Goal: Task Accomplishment & Management: Complete application form

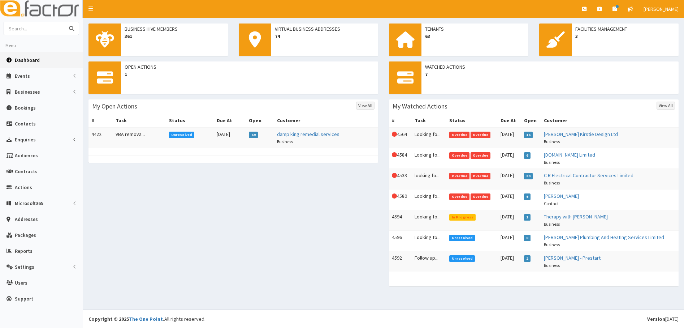
click at [20, 28] on input "text" at bounding box center [34, 28] width 61 height 13
type input "07501163381"
click at [64, 22] on button "submit" at bounding box center [71, 28] width 14 height 13
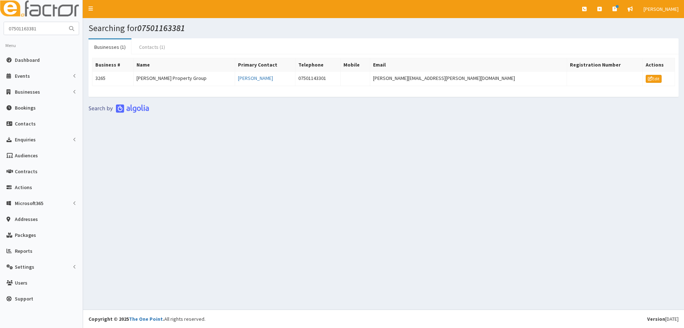
click at [144, 45] on link "Contacts (1)" at bounding box center [152, 46] width 38 height 15
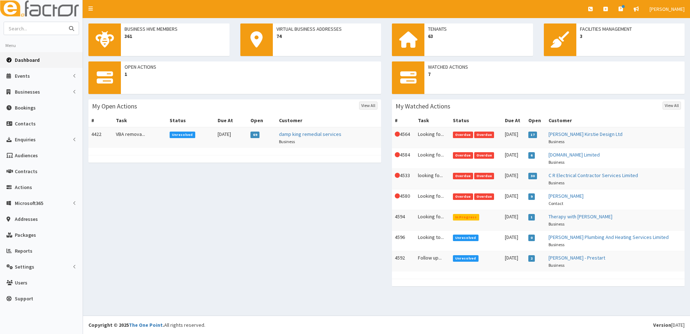
click at [39, 29] on input "text" at bounding box center [34, 28] width 61 height 13
type input "michael Barley"
click at [64, 22] on button "submit" at bounding box center [71, 28] width 14 height 13
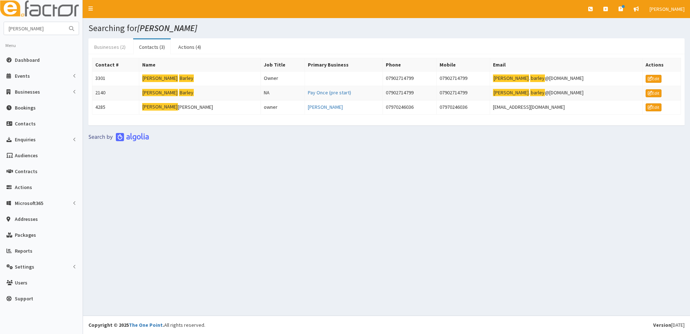
click at [104, 49] on link "Businesses (2)" at bounding box center [109, 46] width 43 height 15
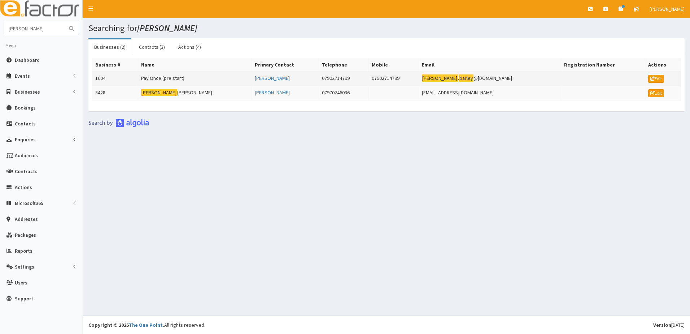
click at [104, 77] on td "1604" at bounding box center [115, 79] width 46 height 14
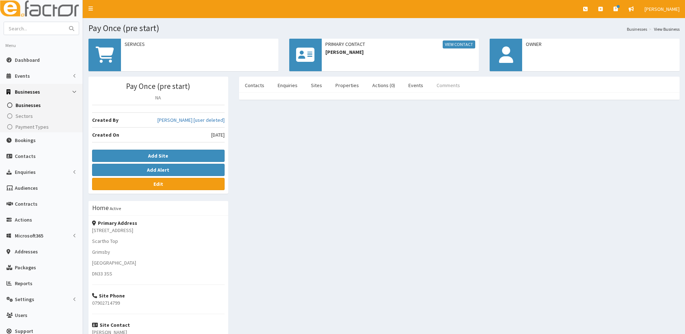
click at [438, 85] on link "Comments" at bounding box center [448, 85] width 35 height 15
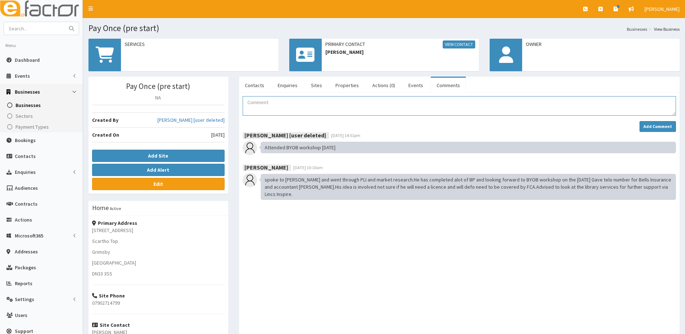
click at [260, 105] on textarea "Comment" at bounding box center [459, 106] width 433 height 20
type textarea "M"
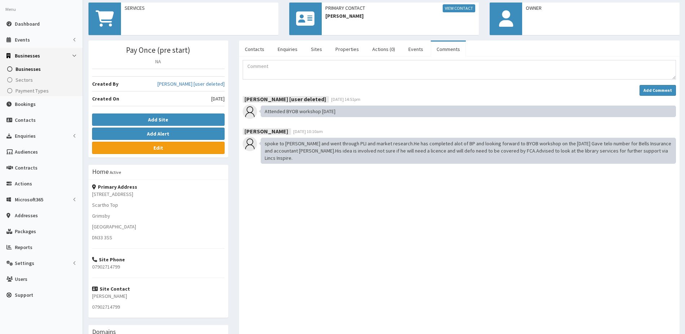
click at [32, 70] on span "Businesses" at bounding box center [28, 69] width 25 height 7
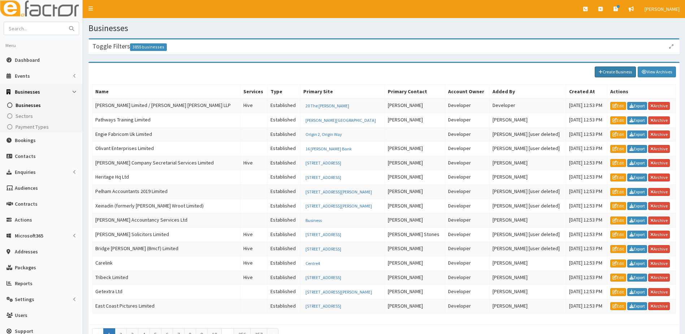
click at [621, 71] on link "Create Business" at bounding box center [615, 71] width 41 height 11
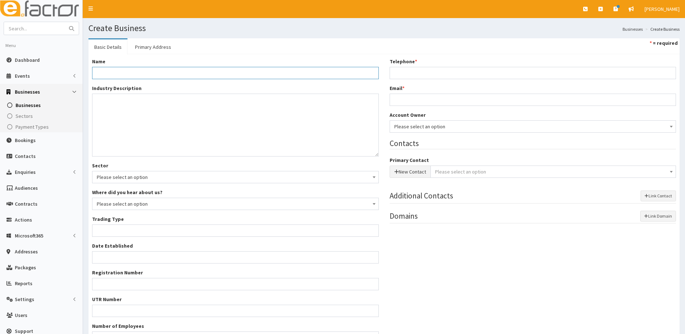
click at [106, 75] on input "Name *" at bounding box center [235, 73] width 287 height 12
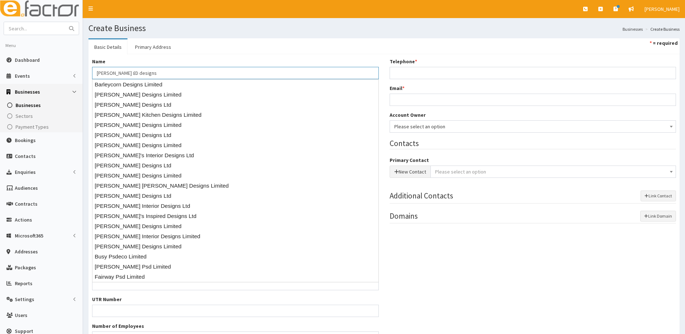
click at [133, 73] on input "Michael Barley £D designs" at bounding box center [235, 73] width 287 height 12
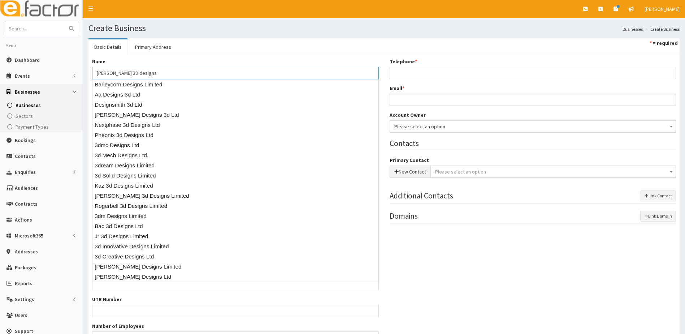
type input "Michael Barley 3D designs"
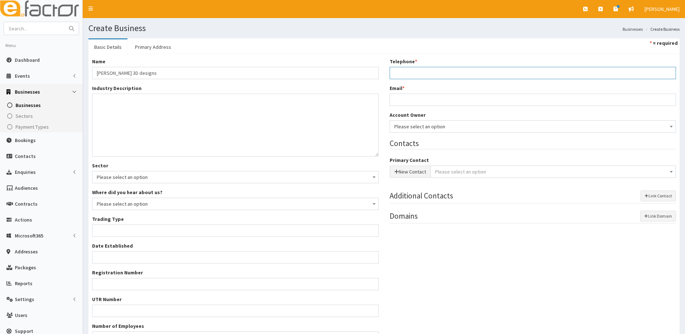
click at [415, 72] on input "Telephone *" at bounding box center [533, 73] width 287 height 12
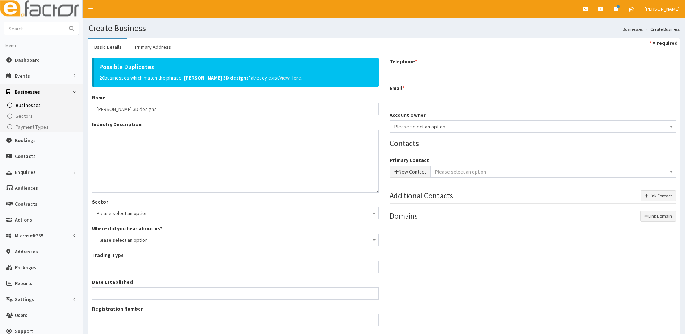
click at [282, 77] on u "View Here" at bounding box center [291, 77] width 22 height 7
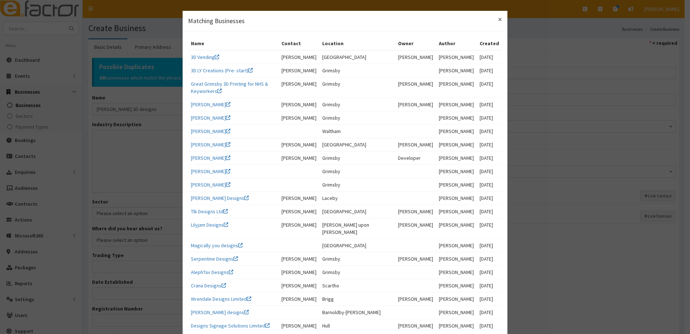
click at [498, 21] on span "×" at bounding box center [500, 19] width 4 height 10
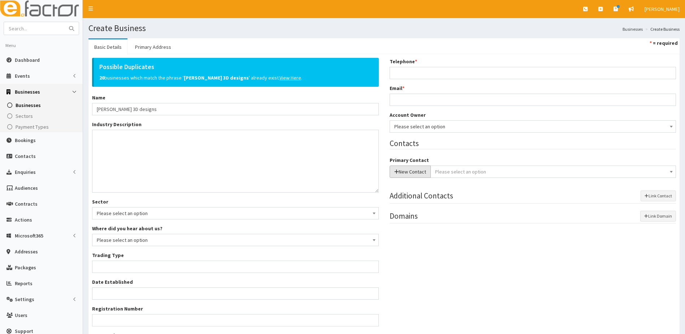
click at [409, 173] on button "New Contact" at bounding box center [410, 171] width 41 height 12
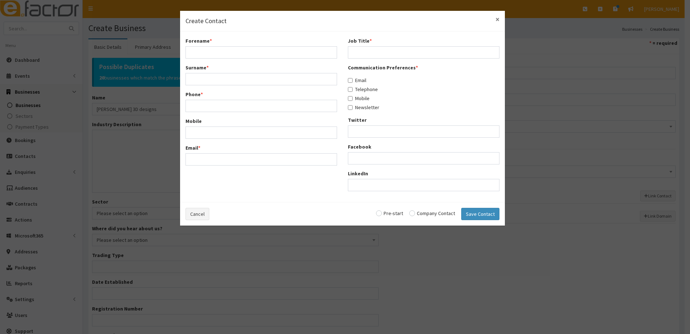
click at [497, 17] on span "×" at bounding box center [498, 19] width 4 height 10
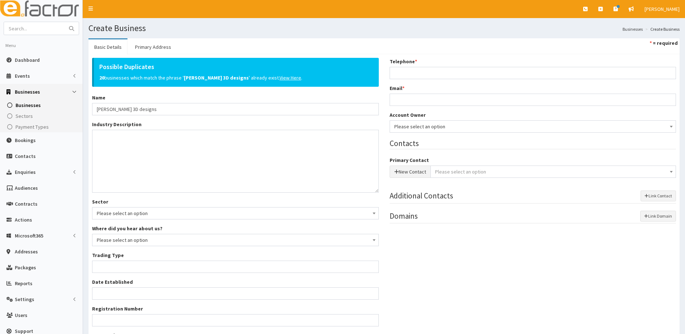
click at [454, 172] on span "Please select an option" at bounding box center [460, 171] width 51 height 7
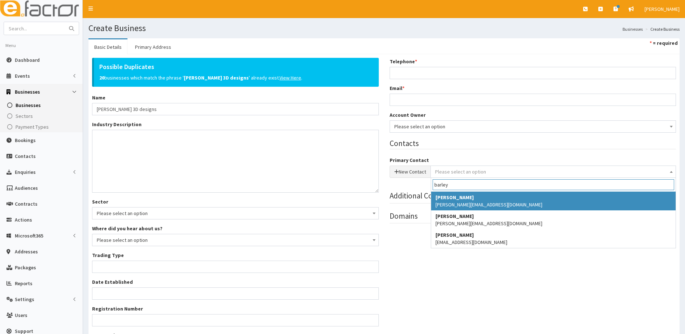
type input "barley"
select select "2140"
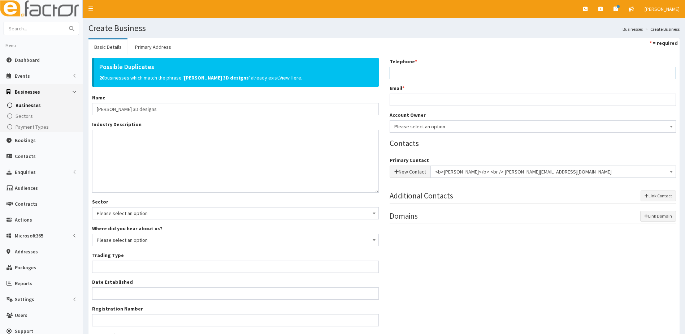
click at [402, 72] on input "Telephone *" at bounding box center [533, 73] width 287 height 12
type input "07902714799"
click at [408, 98] on input "Email *" at bounding box center [533, 100] width 287 height 12
type input "[EMAIL_ADDRESS][DOMAIN_NAME]"
click at [136, 149] on textarea "Industry Description *" at bounding box center [235, 161] width 287 height 63
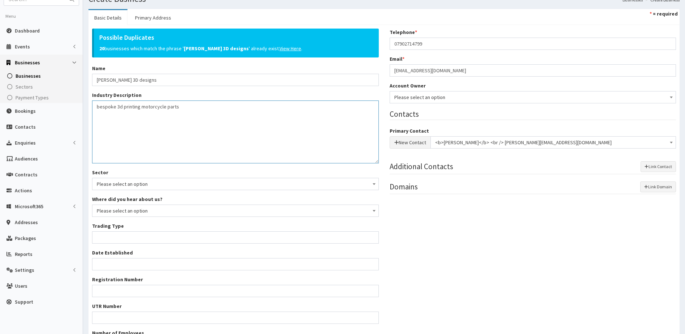
scroll to position [106, 0]
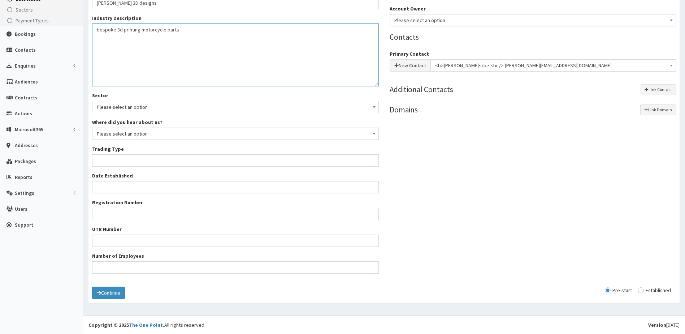
type textarea "bespoke 3d printing motorcycle parts"
click at [108, 154] on div "Trading Type *" at bounding box center [235, 155] width 287 height 21
click at [108, 163] on input "Trading Type *" at bounding box center [235, 160] width 287 height 12
type input "unknown"
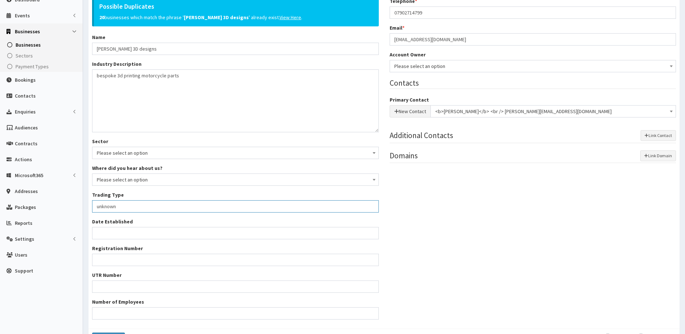
scroll to position [0, 0]
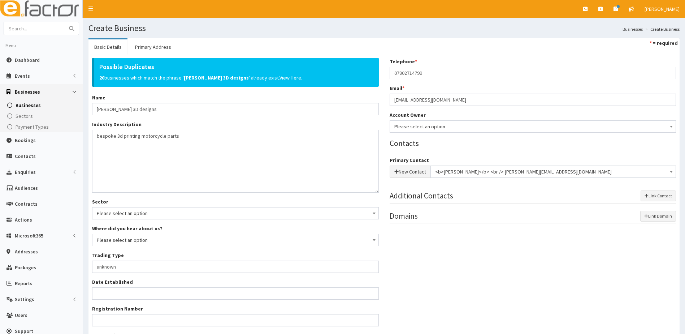
click at [441, 127] on span "Please select an option" at bounding box center [532, 126] width 277 height 10
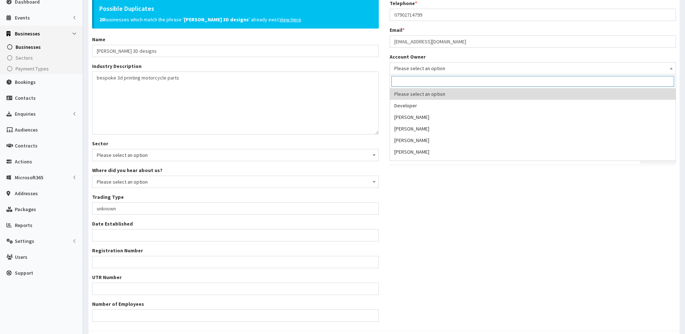
scroll to position [106, 0]
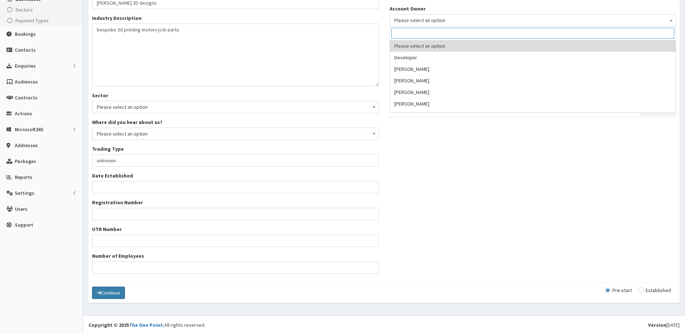
click at [111, 292] on button "Continue" at bounding box center [108, 292] width 33 height 12
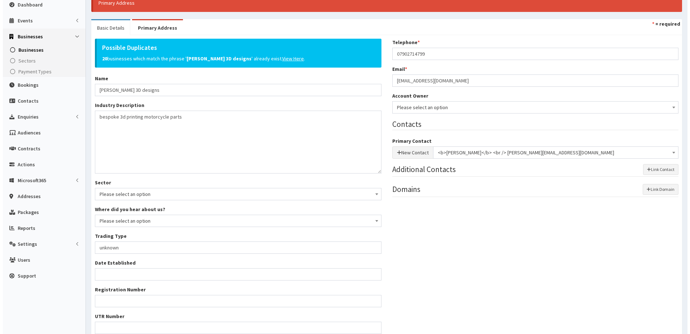
scroll to position [0, 0]
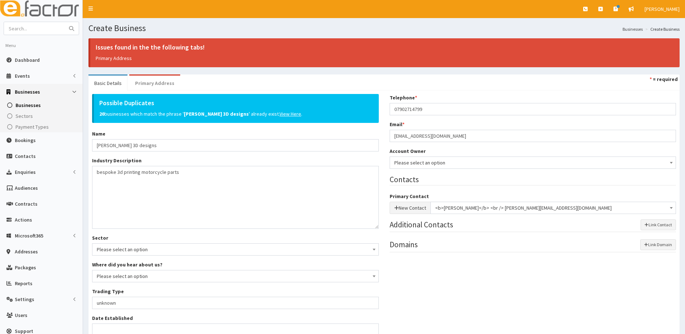
click at [159, 87] on link "Primary Address" at bounding box center [154, 82] width 51 height 15
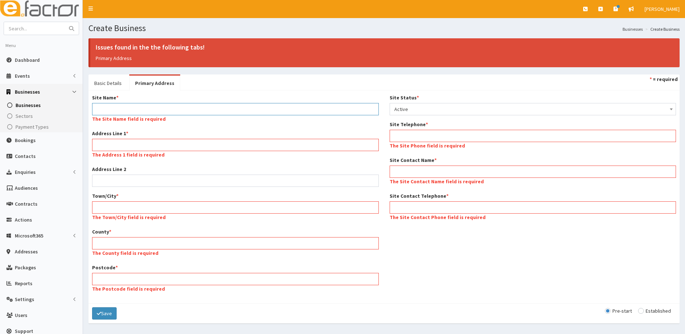
click at [111, 107] on input "Site Name *" at bounding box center [235, 109] width 287 height 12
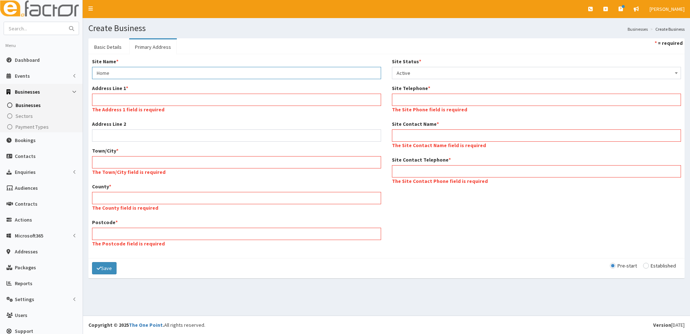
type input "Home"
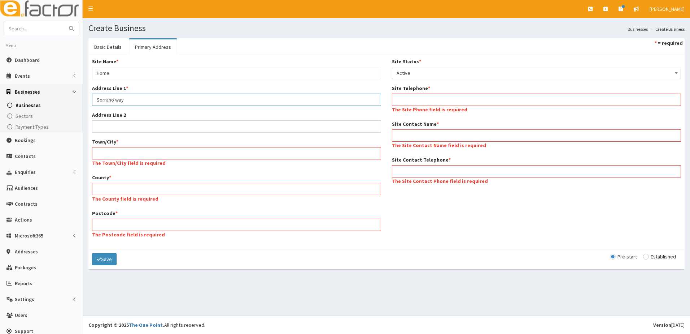
type input "Sorrano way"
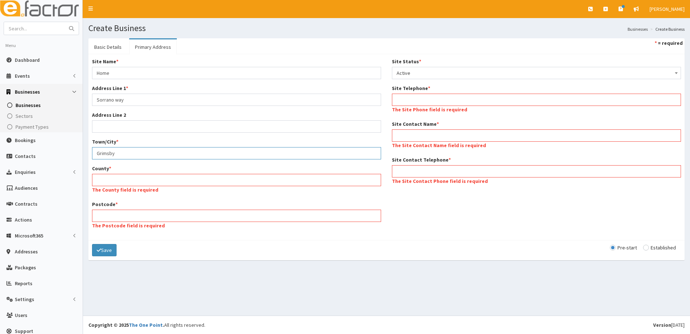
type input "Grimsby"
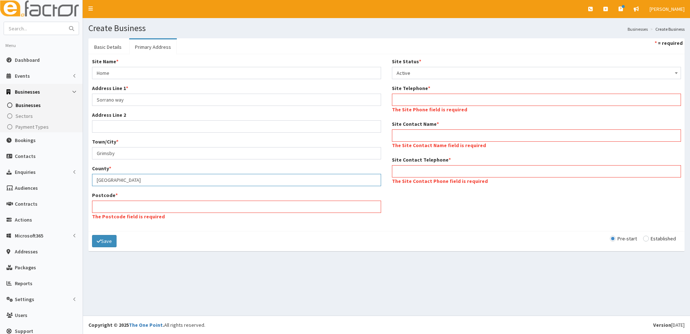
type input "North East lincolnshire"
click at [113, 99] on input "Sorrano way" at bounding box center [236, 100] width 289 height 12
type input "Cyrano way"
click at [116, 208] on input "Postcode *" at bounding box center [236, 206] width 289 height 12
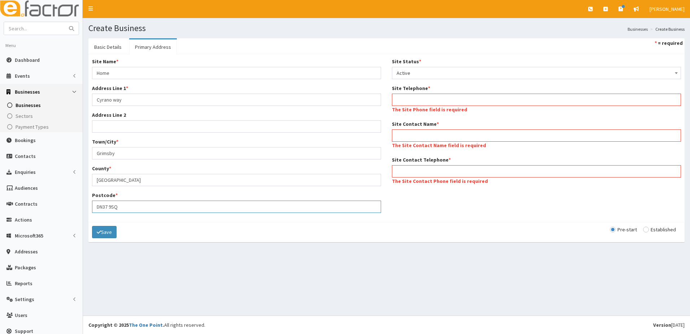
type input "DN37 9SQ"
click at [427, 101] on input "Site Telephone *" at bounding box center [536, 100] width 289 height 12
type input "07902714799"
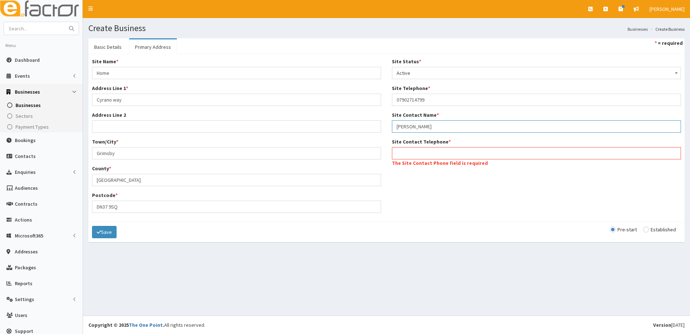
type input "[PERSON_NAME] 3D designs"
type input "07902714799"
drag, startPoint x: 467, startPoint y: 230, endPoint x: 315, endPoint y: 228, distance: 152.4
click at [459, 229] on div "Save Pre-start Established" at bounding box center [386, 232] width 597 height 20
click at [110, 233] on button "Save" at bounding box center [104, 232] width 25 height 12
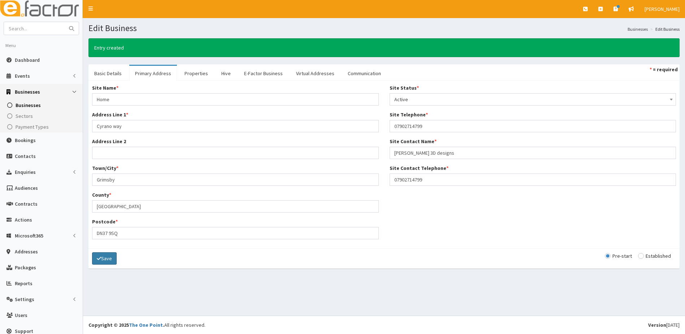
click at [107, 259] on button "Save" at bounding box center [104, 258] width 25 height 12
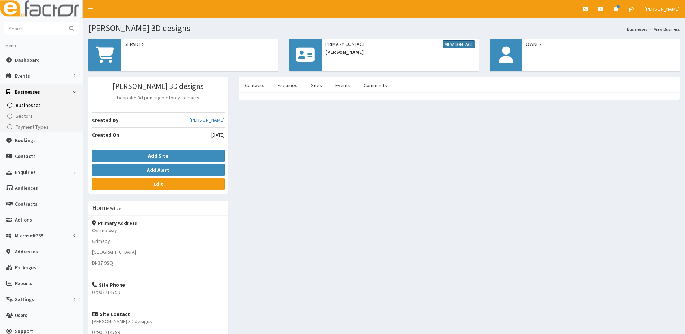
click at [458, 45] on link "View Contact" at bounding box center [459, 44] width 33 height 8
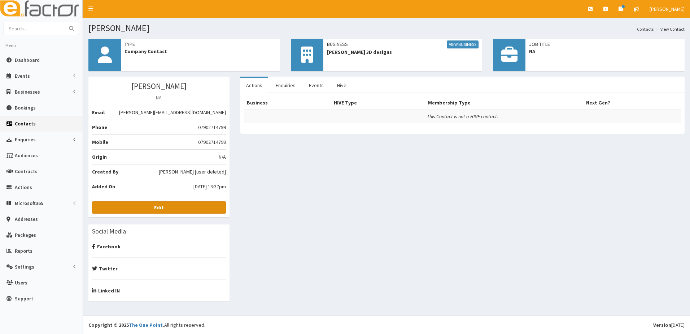
click at [154, 204] on link "Edit" at bounding box center [159, 207] width 134 height 12
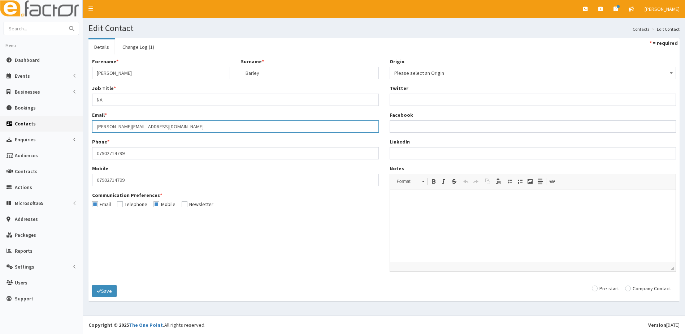
click at [173, 127] on input "[PERSON_NAME][EMAIL_ADDRESS][DOMAIN_NAME]" at bounding box center [235, 126] width 287 height 12
type input "m"
type input "[EMAIL_ADDRESS][DOMAIN_NAME]"
click at [593, 286] on input "radio" at bounding box center [605, 288] width 27 height 5
radio input "true"
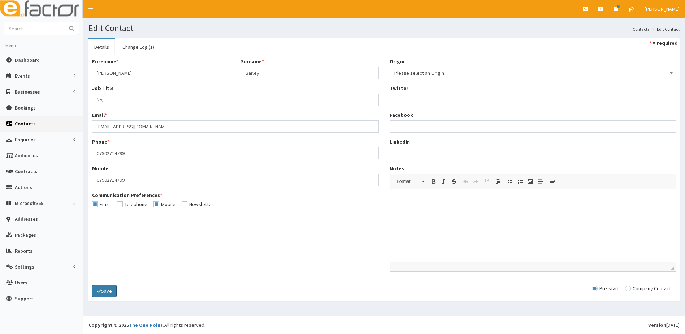
click at [98, 291] on icon "submit" at bounding box center [99, 290] width 4 height 5
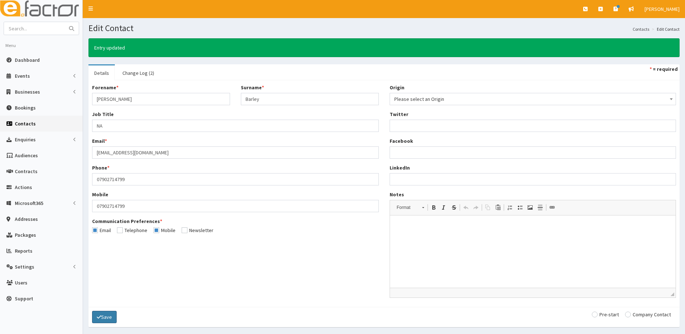
click at [107, 319] on button "Save" at bounding box center [104, 317] width 25 height 12
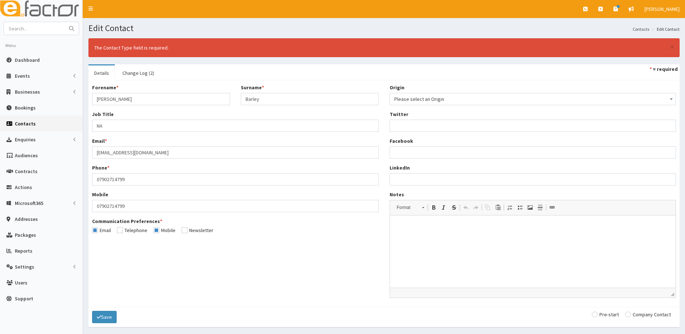
click at [594, 313] on input "radio" at bounding box center [605, 314] width 27 height 5
radio input "true"
click at [107, 319] on button "Save" at bounding box center [104, 317] width 25 height 12
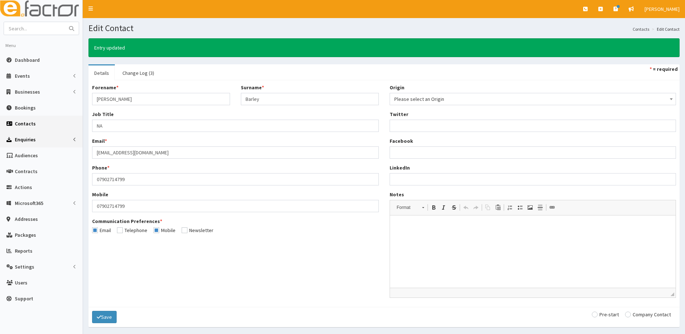
click at [28, 141] on span "Enquiries" at bounding box center [25, 139] width 21 height 7
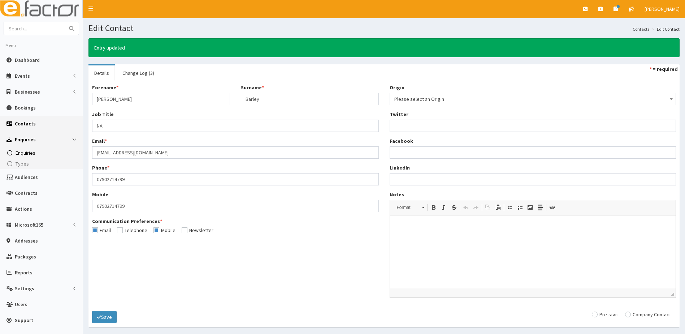
click at [24, 152] on span "Enquiries" at bounding box center [26, 153] width 20 height 7
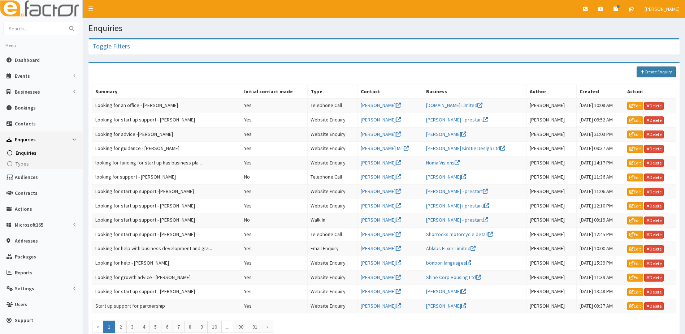
click at [652, 72] on link "Create Enquiry" at bounding box center [656, 71] width 39 height 11
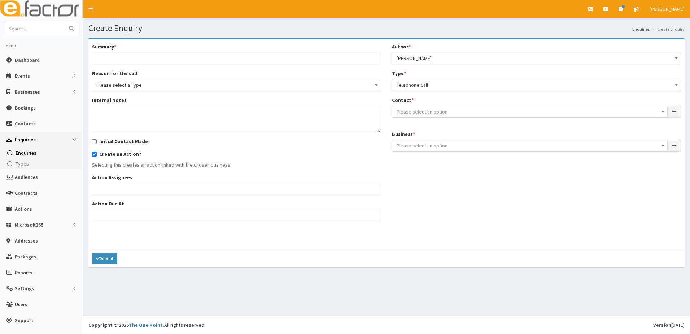
select select
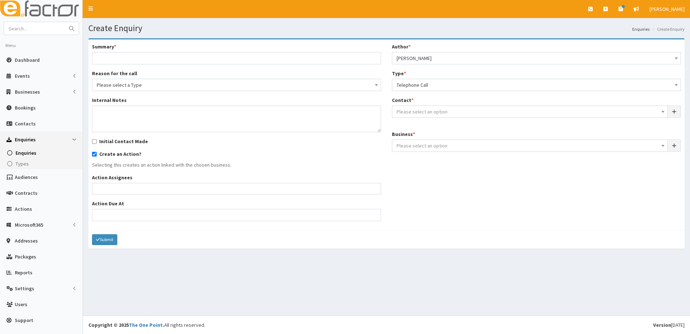
click at [419, 111] on span "Please select an option" at bounding box center [422, 111] width 51 height 7
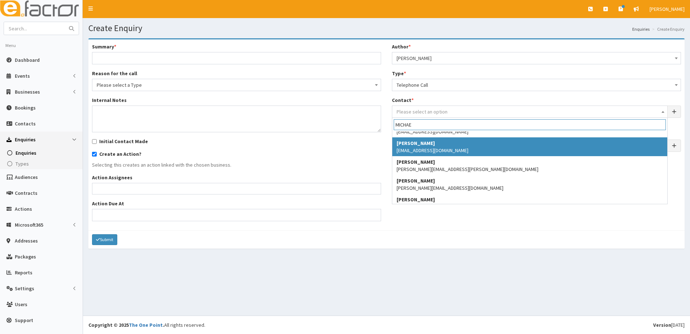
scroll to position [806, 0]
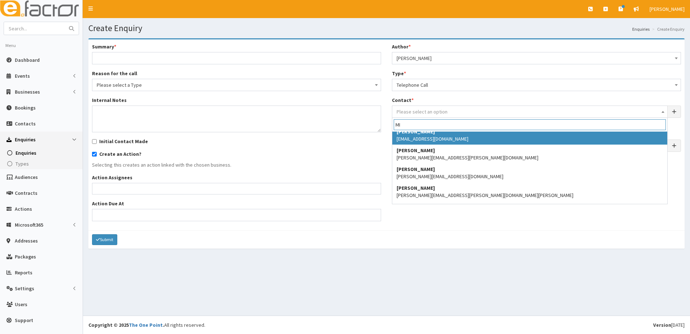
type input "M"
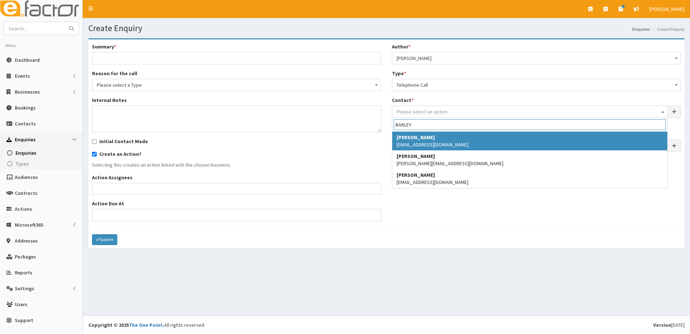
type input "BARLEY"
select select "2140"
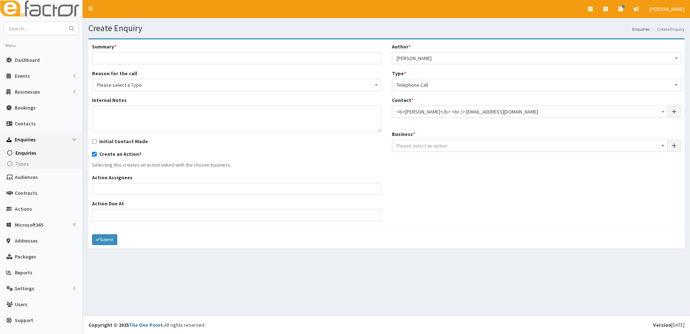
click at [423, 143] on span "Please select an option" at bounding box center [422, 145] width 51 height 7
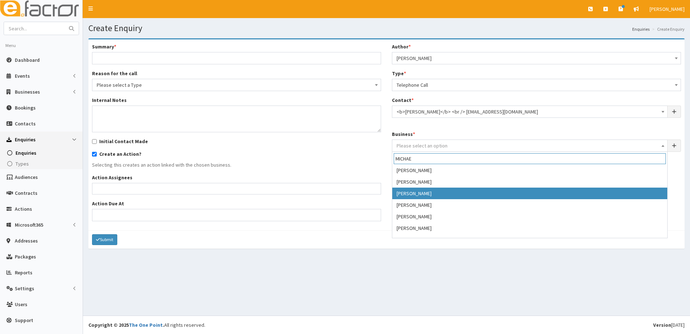
scroll to position [32, 0]
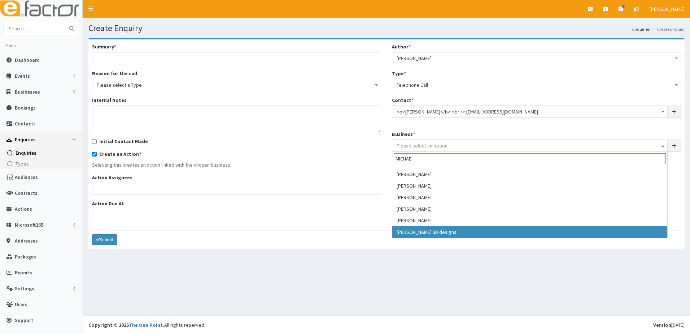
type input "MICHAE"
select select "4238"
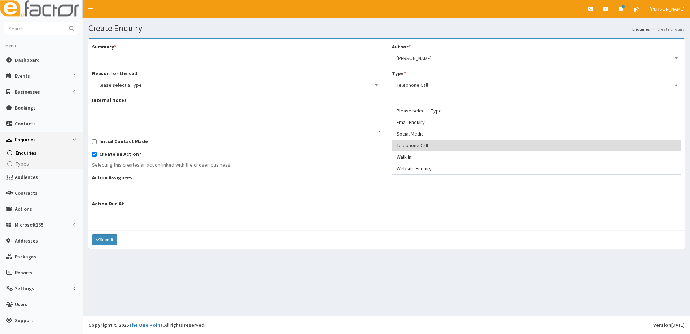
click at [419, 88] on span "Telephone Call" at bounding box center [537, 85] width 280 height 10
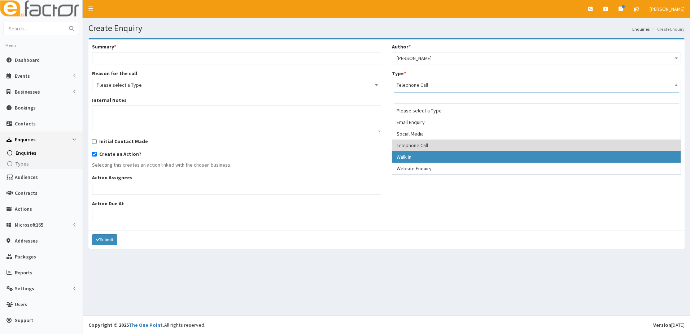
select select "2"
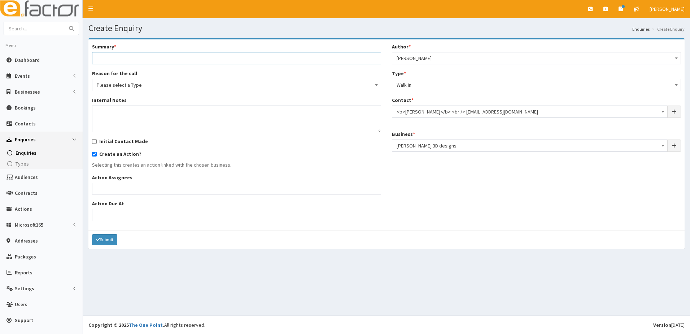
click at [125, 60] on input "Summary *" at bounding box center [236, 58] width 289 height 12
type input "l"
type input "Looking for start up support - [PERSON_NAME]"
click at [143, 86] on span "Please select a Type" at bounding box center [237, 85] width 280 height 10
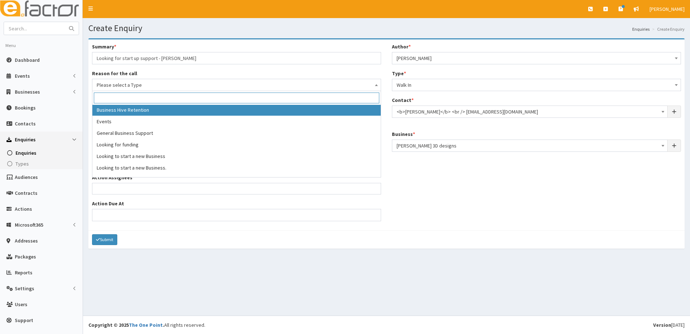
scroll to position [55, 0]
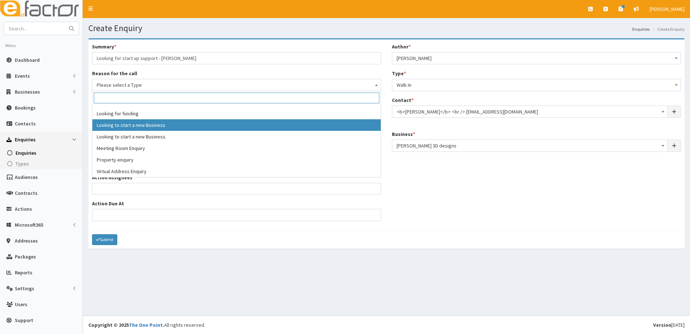
select select "9"
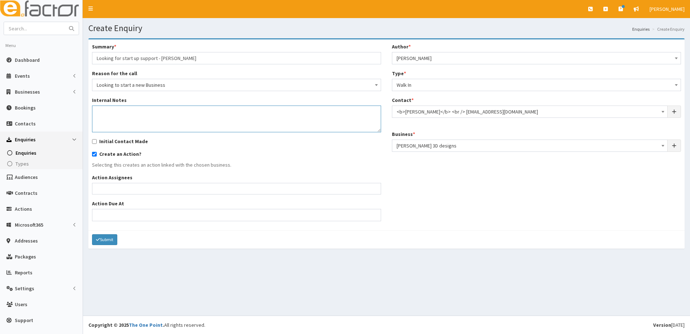
click at [109, 113] on textarea "Internal Notes" at bounding box center [236, 118] width 289 height 27
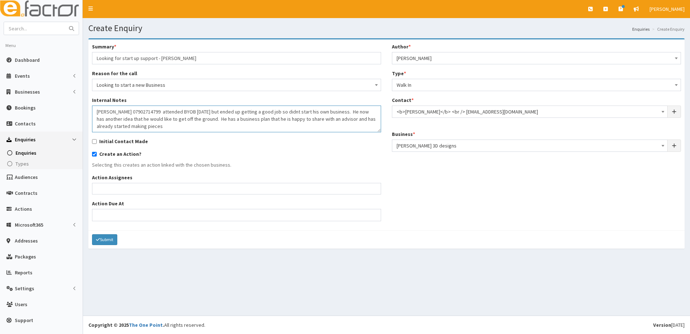
click at [163, 125] on textarea "Michael 07902714799 attended BYOB three years ago but ended up getting a good j…" at bounding box center [236, 118] width 289 height 27
click at [319, 129] on textarea "Michael 07902714799 attended BYOB three years ago but ended up getting a good j…" at bounding box center [236, 118] width 289 height 27
type textarea "Michael 07902714799 attended BYOB three years ago but ended up getting a good j…"
click at [113, 190] on ul at bounding box center [236, 187] width 289 height 9
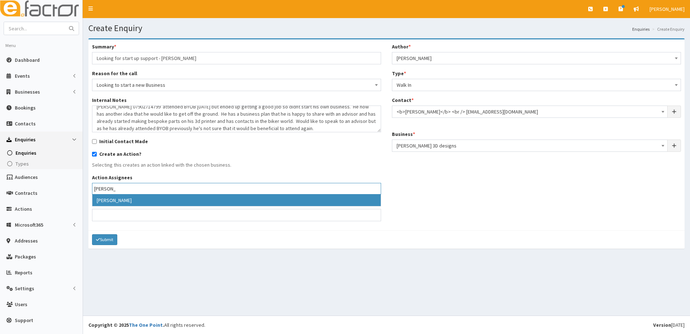
type input "Julie"
select select "16"
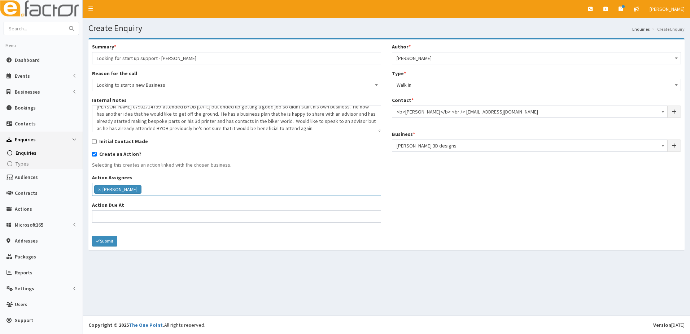
scroll to position [48, 0]
click at [120, 217] on input "Action Due At" at bounding box center [236, 216] width 289 height 12
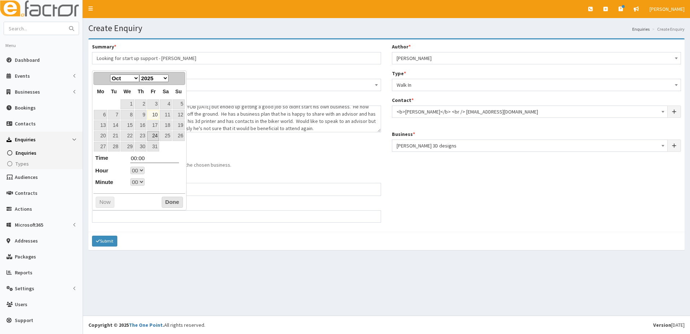
click at [157, 139] on link "24" at bounding box center [153, 136] width 12 height 10
click at [143, 171] on select "00 01 02 03 04 05 06 07 08 09 10 11 12 13 14 15 16 17 18 19 20 21 22 23" at bounding box center [137, 170] width 14 height 8
type input "24-10-2025 17:00"
type input "17:00"
select select "17"
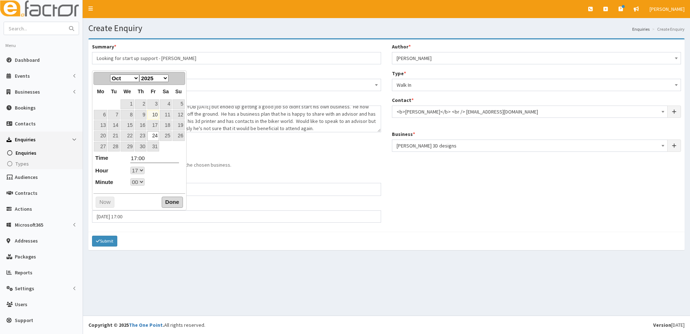
click at [176, 203] on button "Done" at bounding box center [172, 202] width 21 height 12
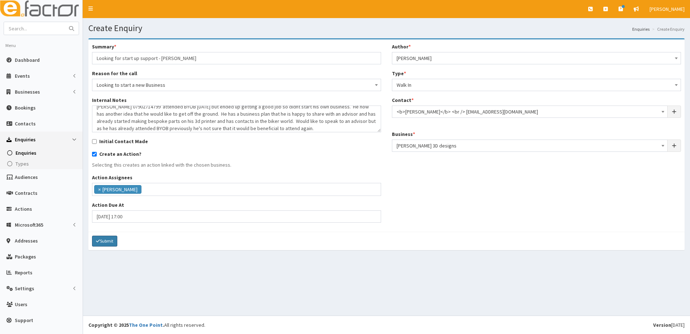
click at [107, 242] on button "Submit" at bounding box center [104, 240] width 25 height 11
